Goal: Navigation & Orientation: Understand site structure

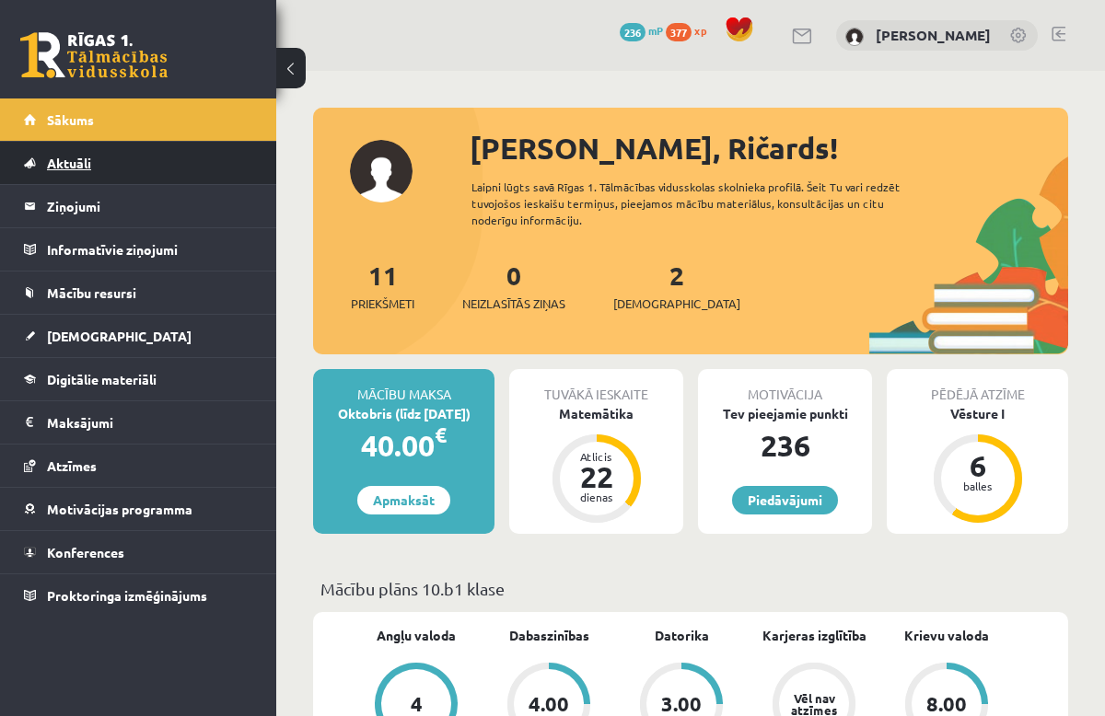
click at [71, 173] on link "Aktuāli" at bounding box center [138, 163] width 229 height 42
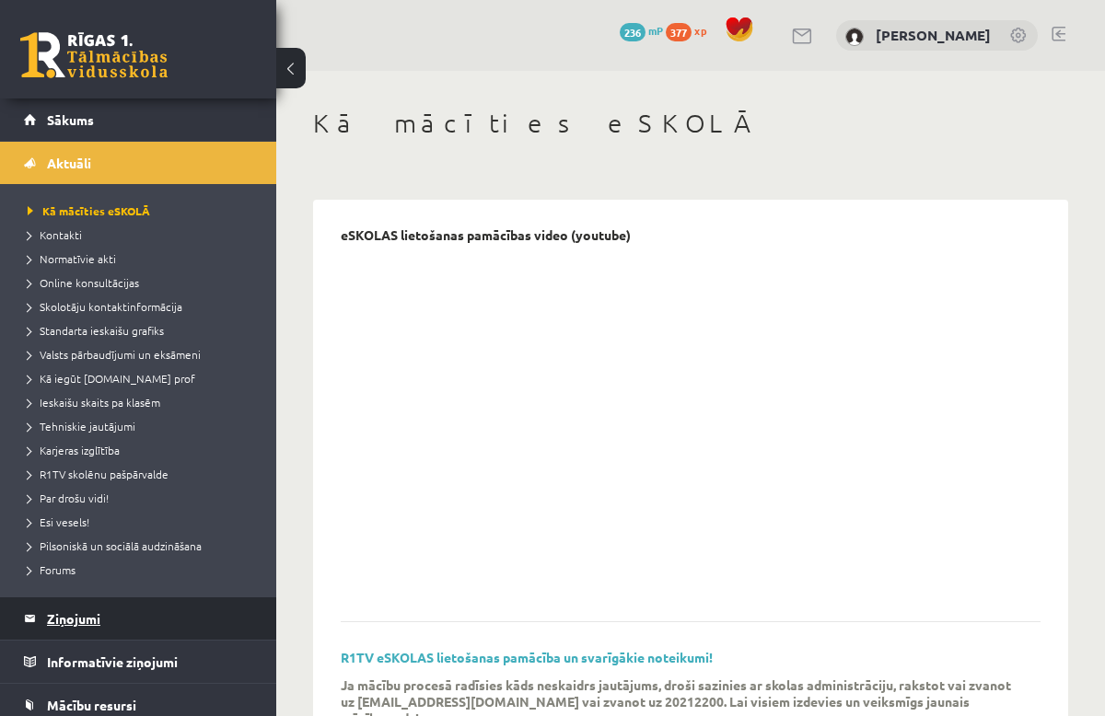
click at [80, 615] on legend "Ziņojumi 0" at bounding box center [150, 618] width 206 height 42
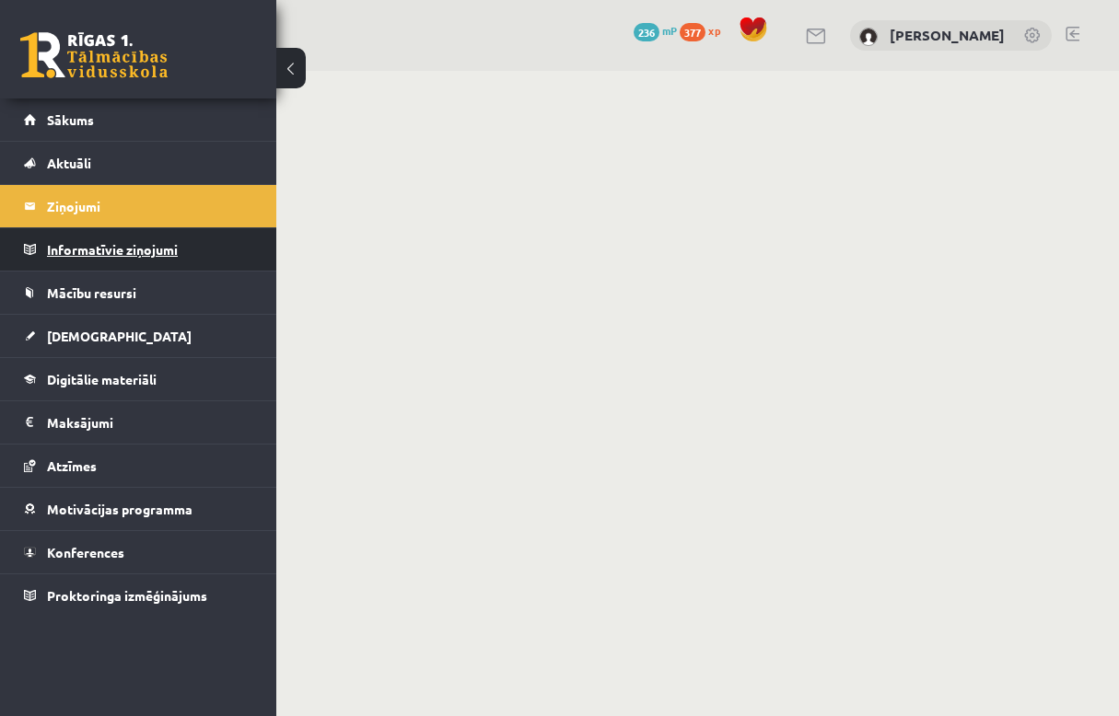
click at [98, 242] on legend "Informatīvie ziņojumi 0" at bounding box center [150, 249] width 206 height 42
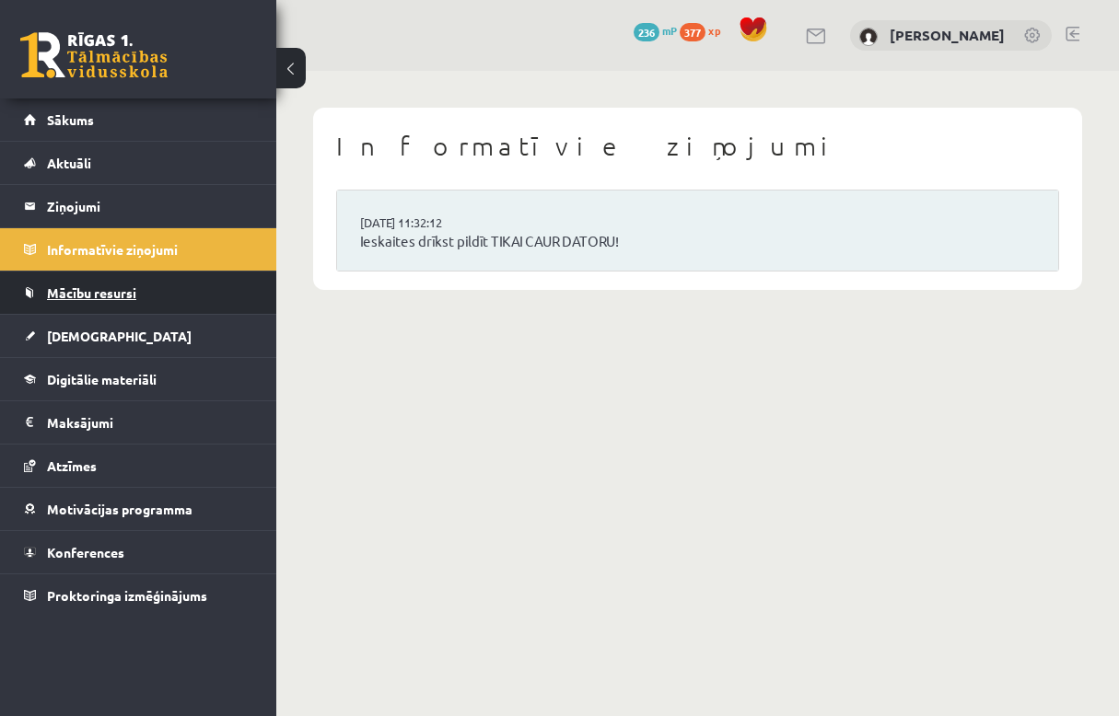
click at [82, 293] on span "Mācību resursi" at bounding box center [91, 292] width 89 height 17
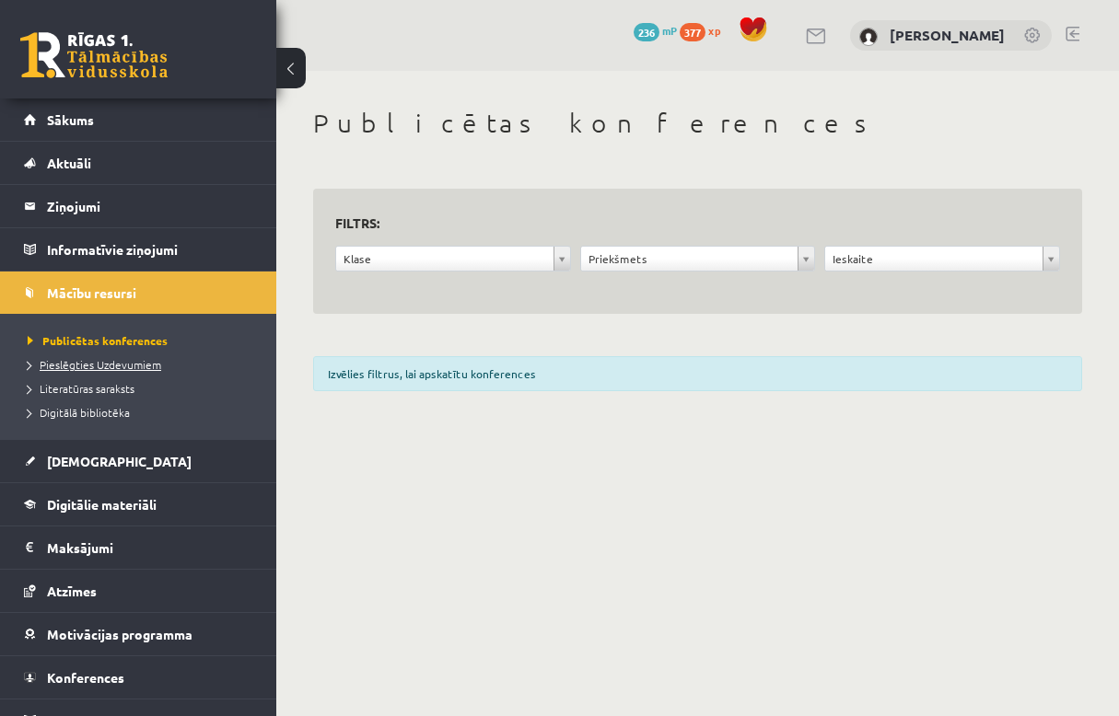
click at [99, 362] on span "Pieslēgties Uzdevumiem" at bounding box center [94, 364] width 133 height 15
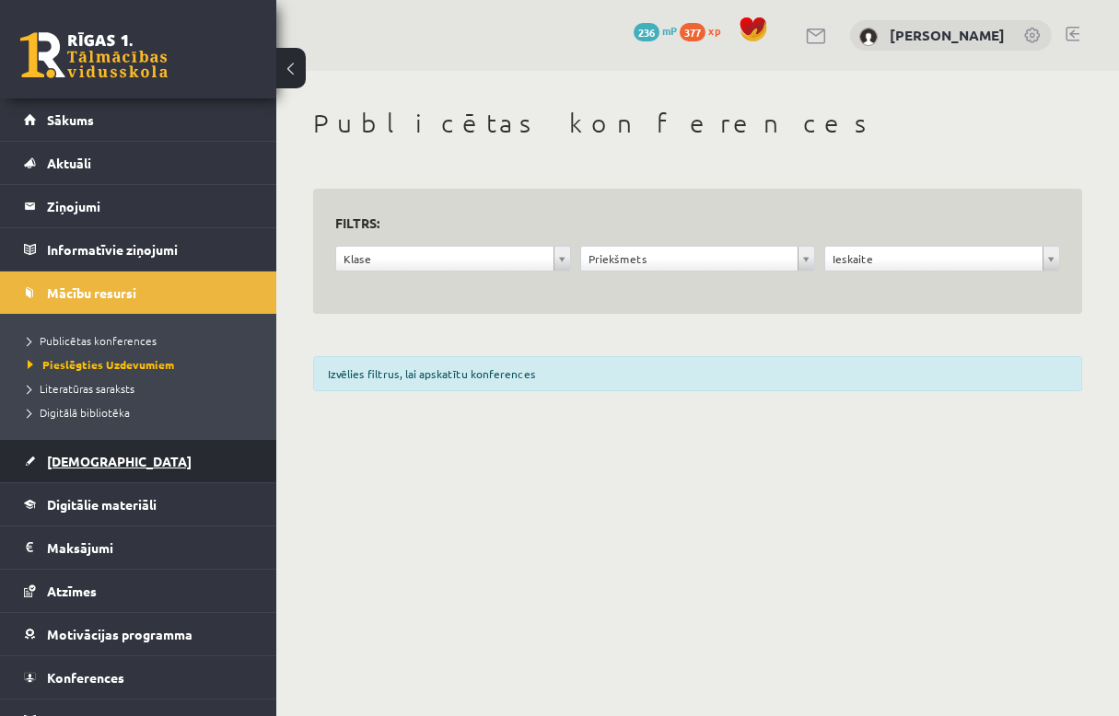
click at [133, 480] on link "[DEMOGRAPHIC_DATA]" at bounding box center [138, 461] width 229 height 42
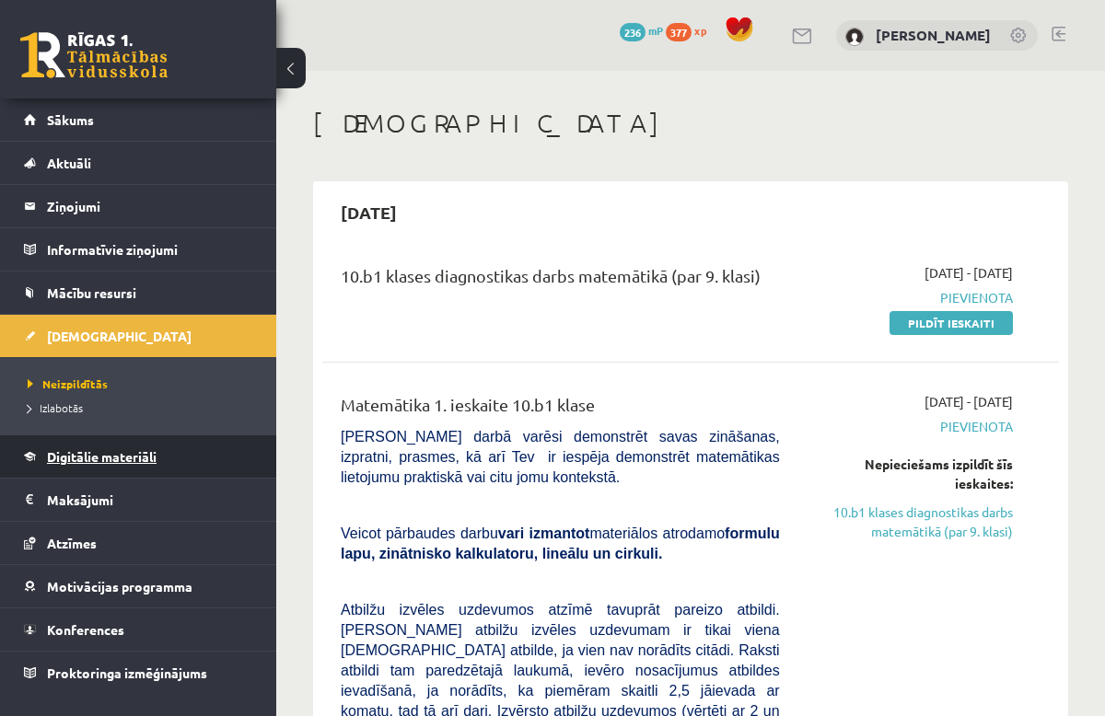
click at [121, 465] on link "Digitālie materiāli" at bounding box center [138, 456] width 229 height 42
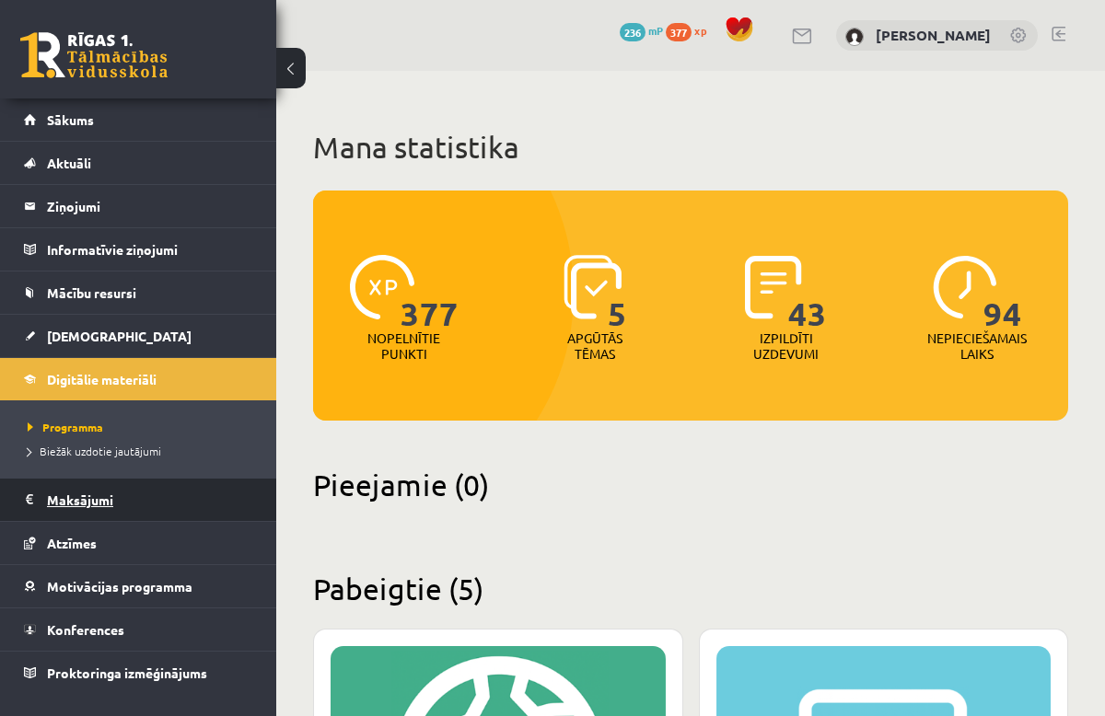
click at [101, 496] on legend "Maksājumi 0" at bounding box center [150, 500] width 206 height 42
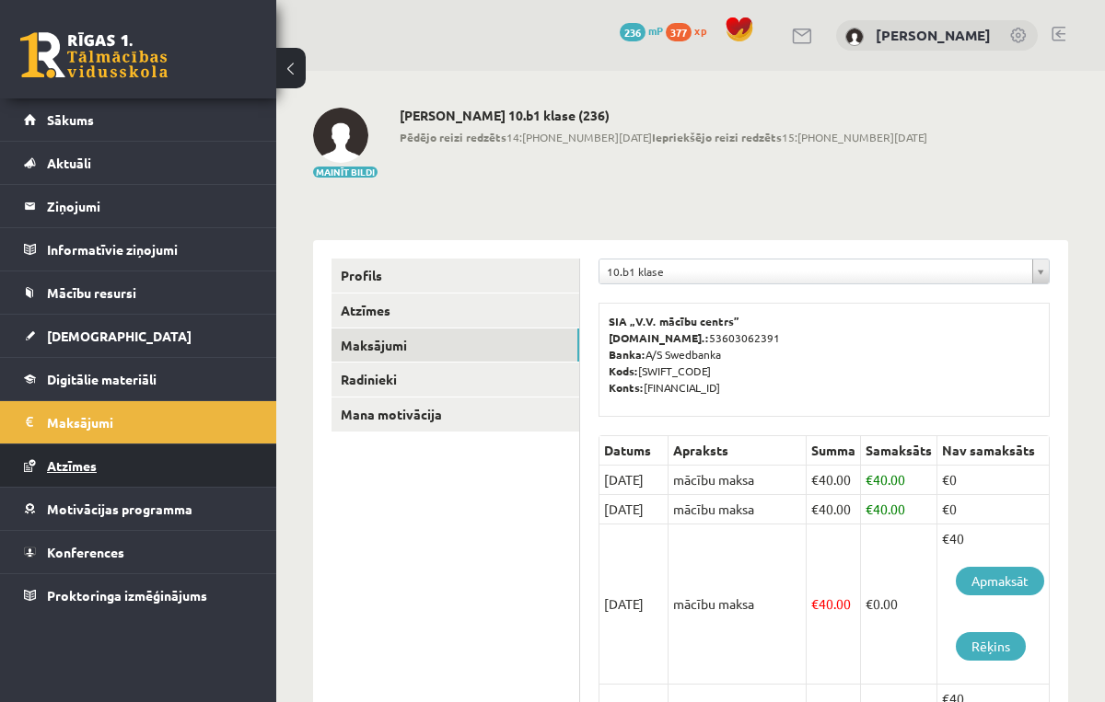
click at [104, 477] on link "Atzīmes" at bounding box center [138, 466] width 229 height 42
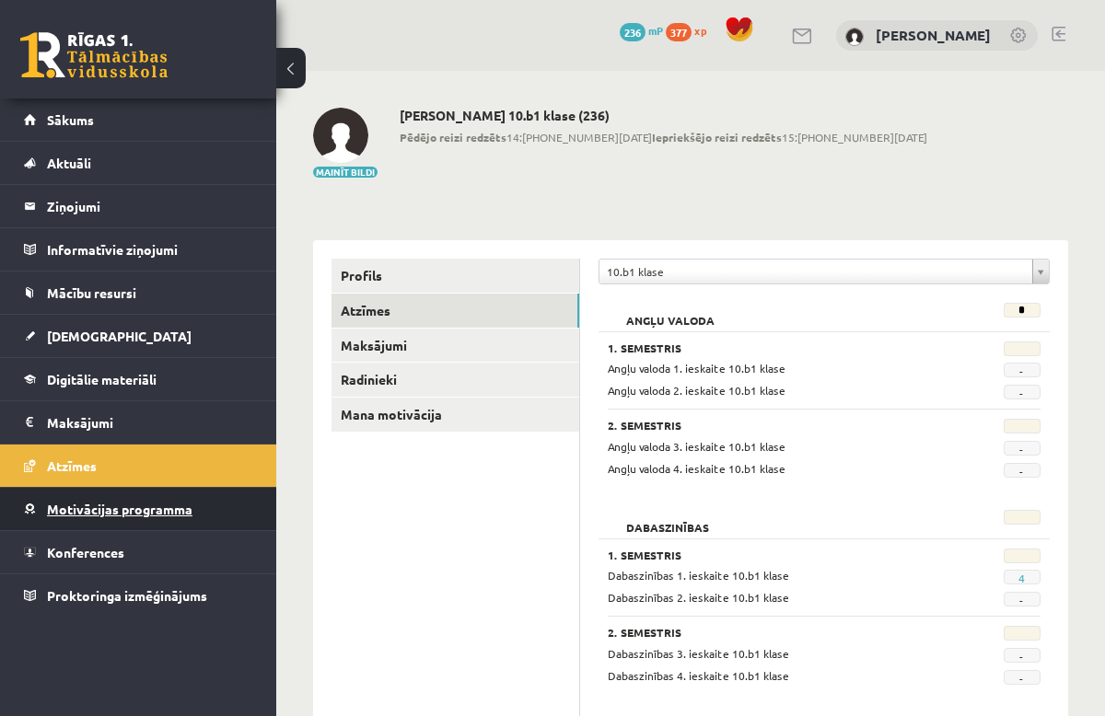
click at [102, 513] on span "Motivācijas programma" at bounding box center [119, 509] width 145 height 17
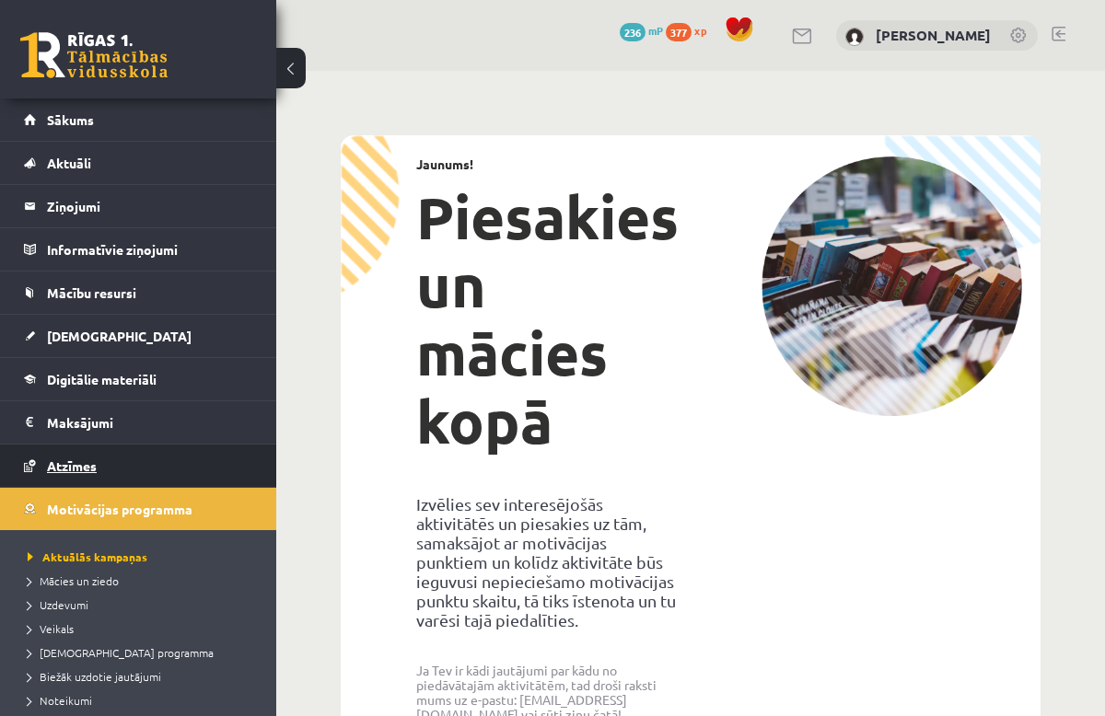
click at [98, 469] on link "Atzīmes" at bounding box center [138, 466] width 229 height 42
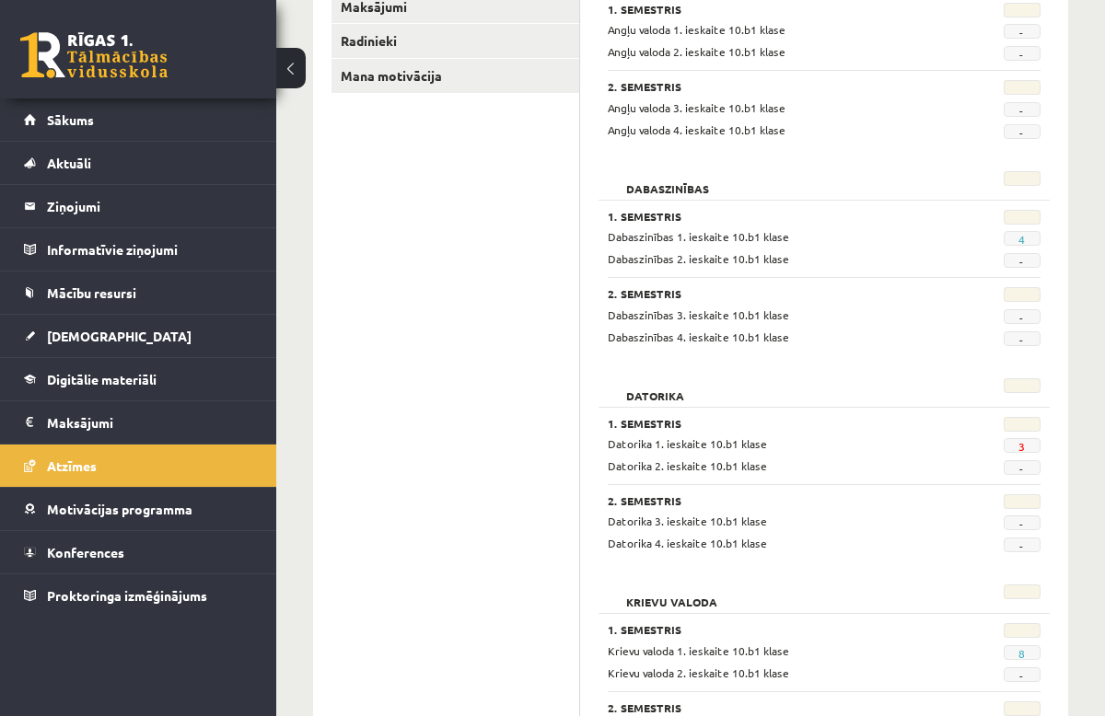
scroll to position [344, 0]
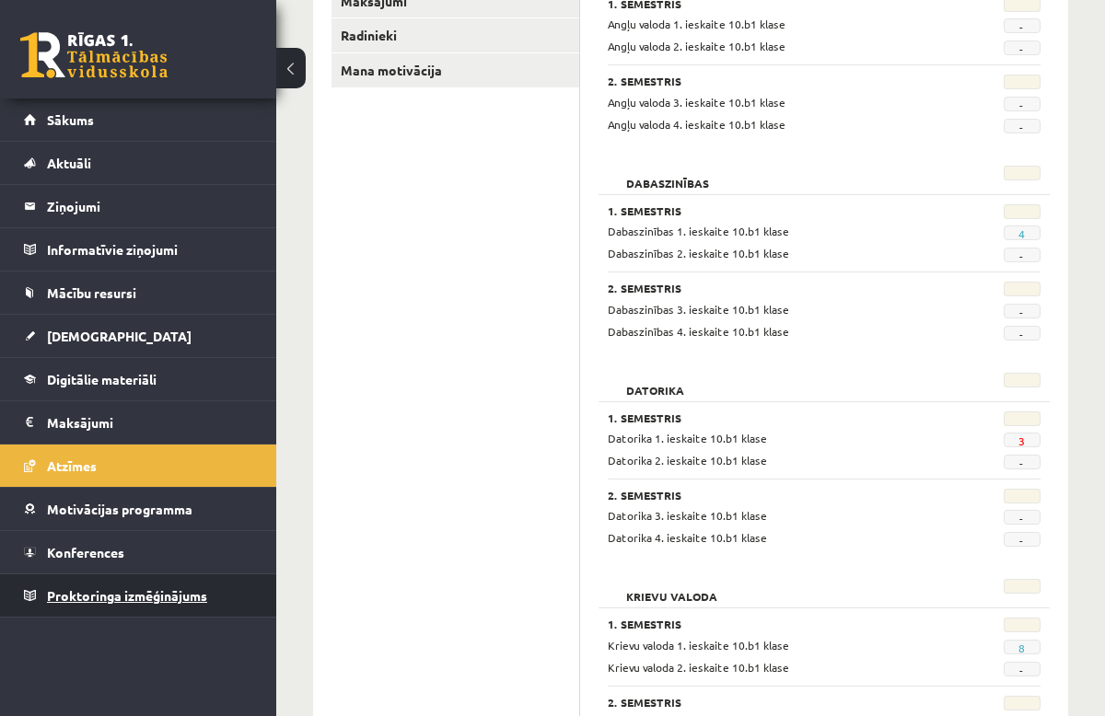
click at [83, 607] on link "Proktoringa izmēģinājums" at bounding box center [138, 595] width 229 height 42
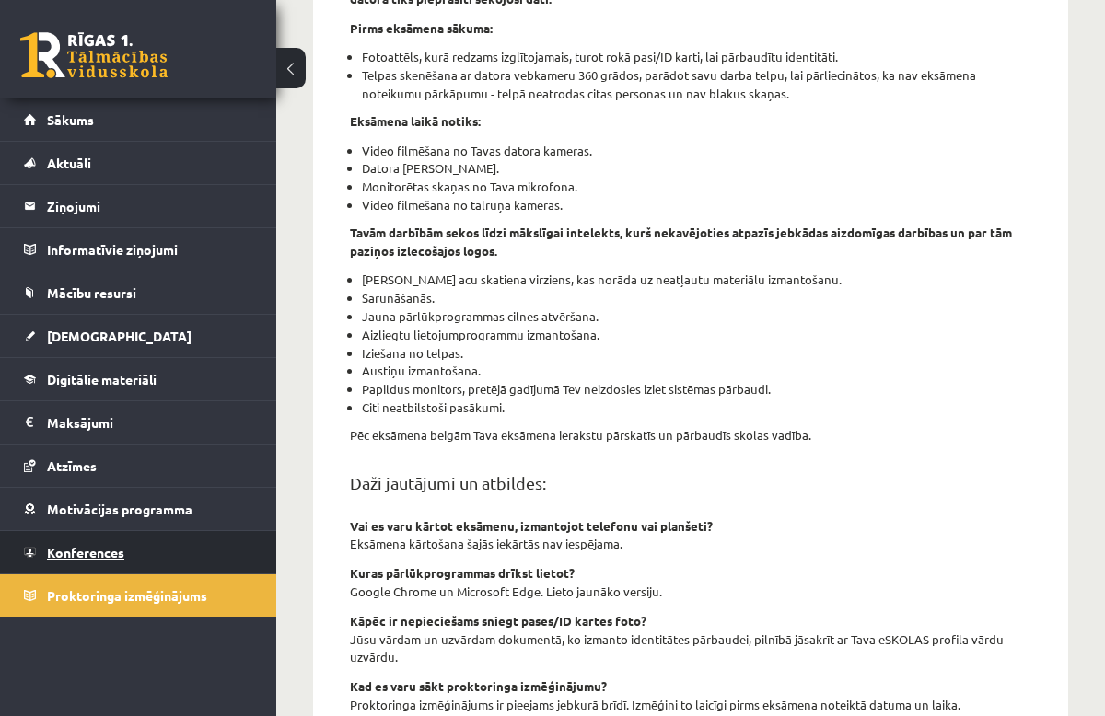
click at [82, 555] on span "Konferences" at bounding box center [85, 552] width 77 height 17
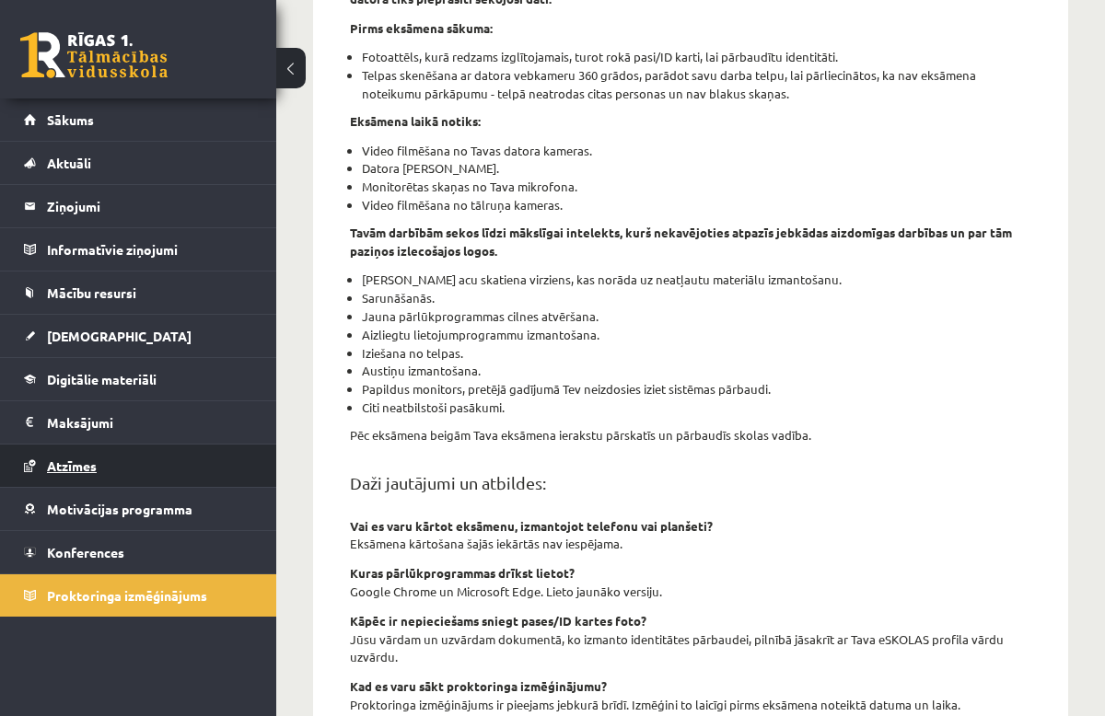
click at [93, 475] on link "Atzīmes" at bounding box center [138, 466] width 229 height 42
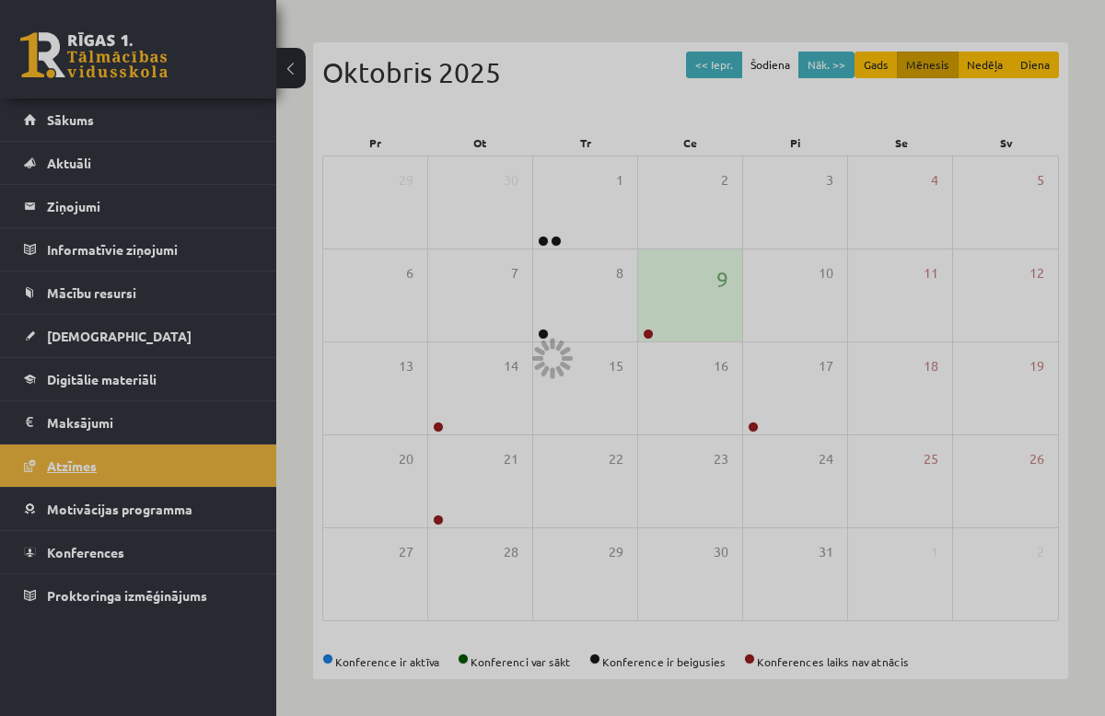
scroll to position [164, 0]
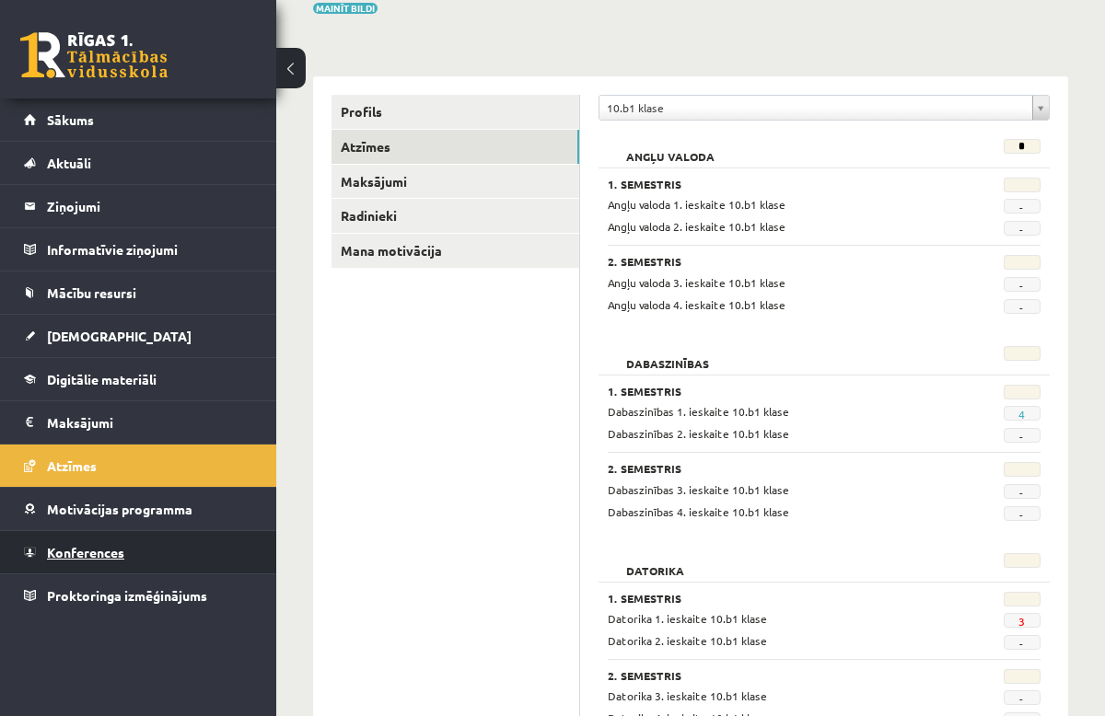
click at [87, 560] on link "Konferences" at bounding box center [138, 552] width 229 height 42
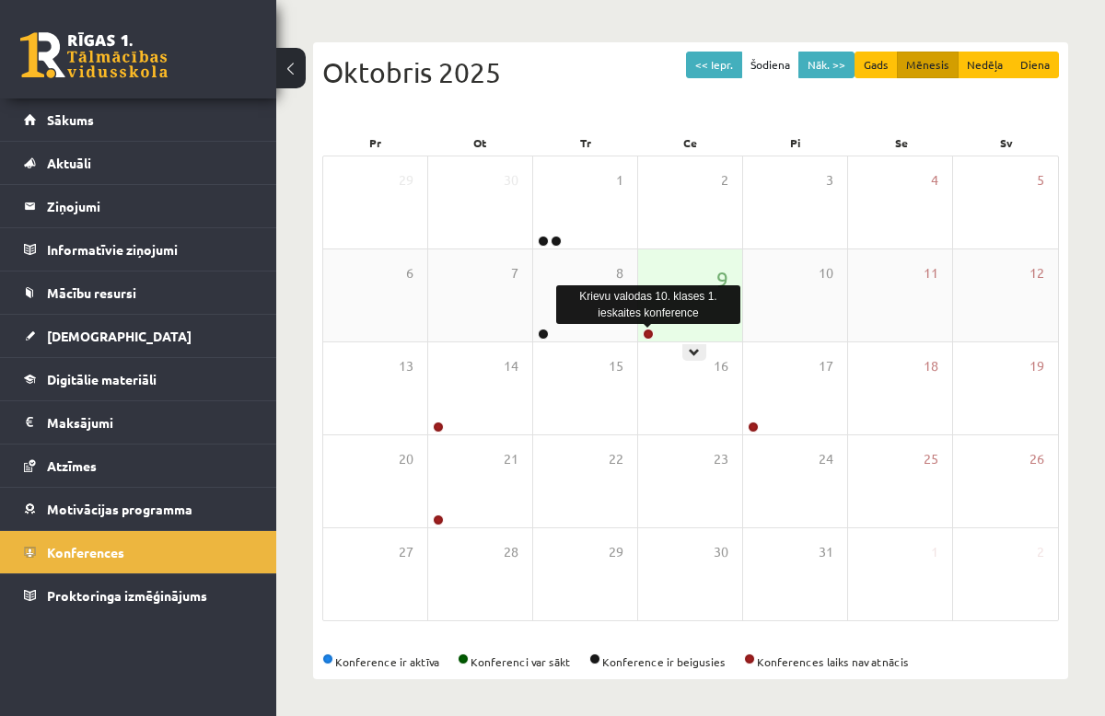
click at [646, 332] on link at bounding box center [648, 334] width 11 height 11
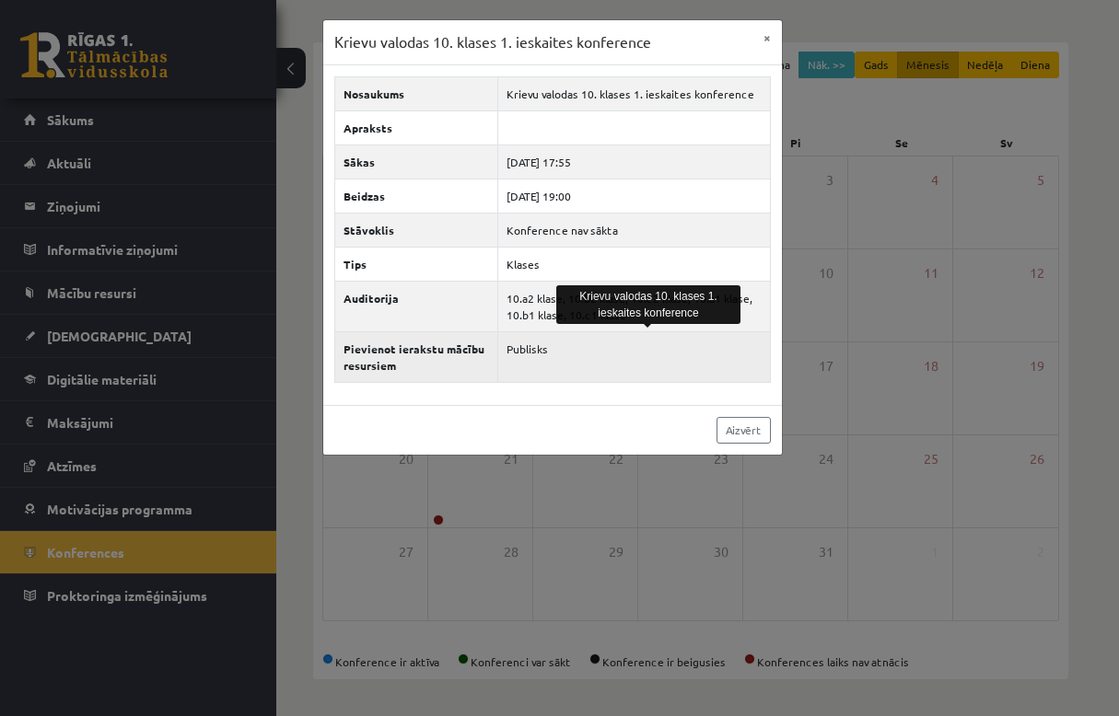
click at [658, 343] on td "Publisks" at bounding box center [634, 356] width 272 height 51
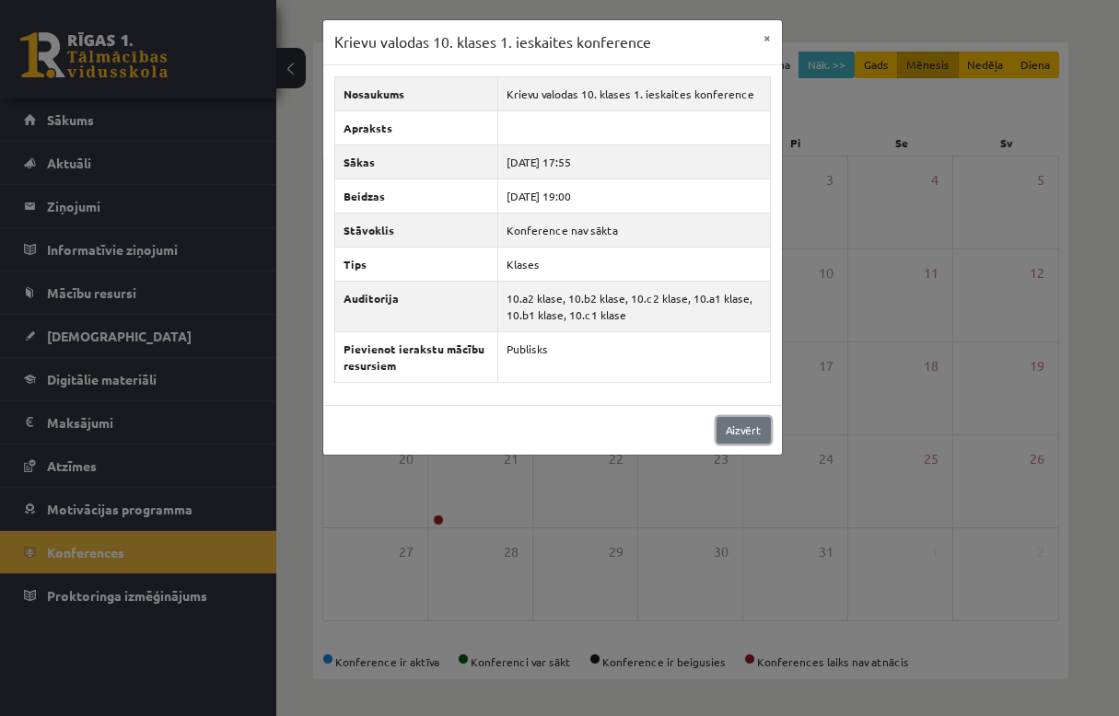
click at [752, 434] on link "Aizvērt" at bounding box center [743, 430] width 54 height 27
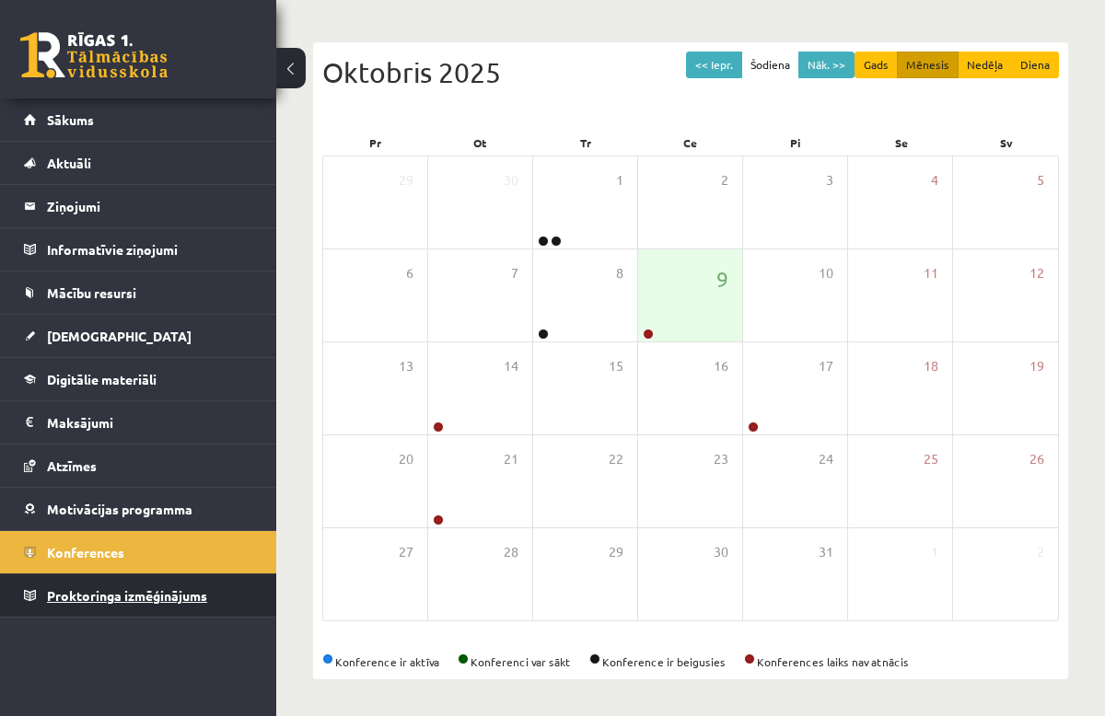
click at [93, 598] on span "Proktoringa izmēģinājums" at bounding box center [127, 595] width 160 height 17
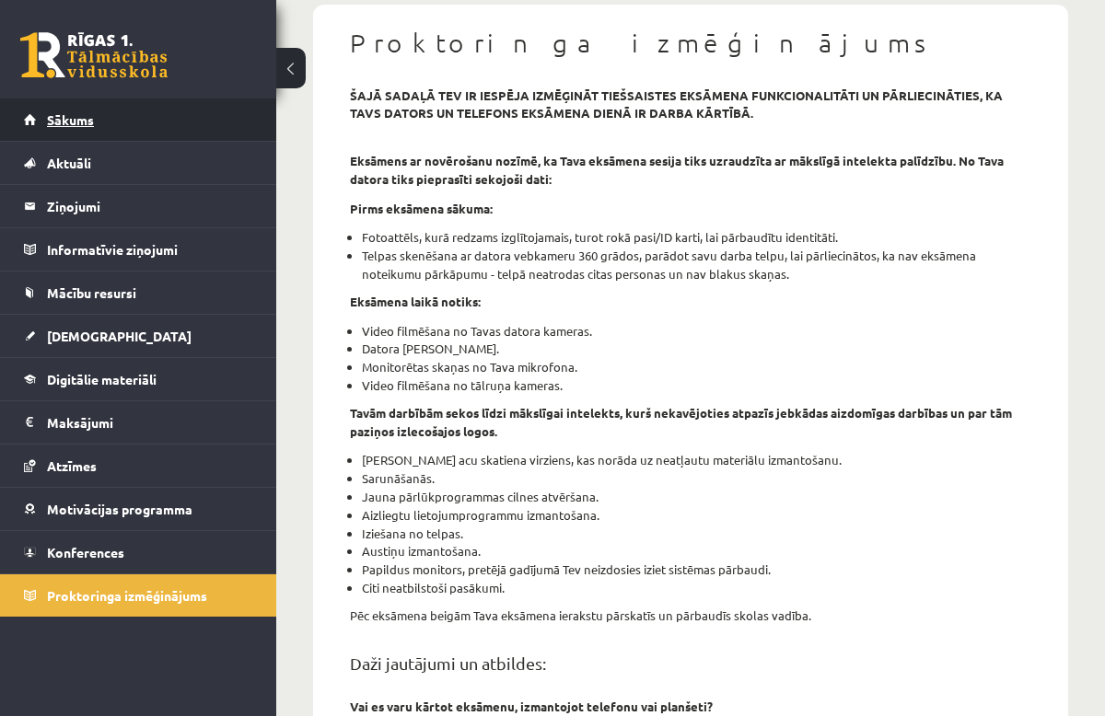
click at [33, 129] on link "Sākums" at bounding box center [138, 120] width 229 height 42
